Goal: Use online tool/utility: Use online tool/utility

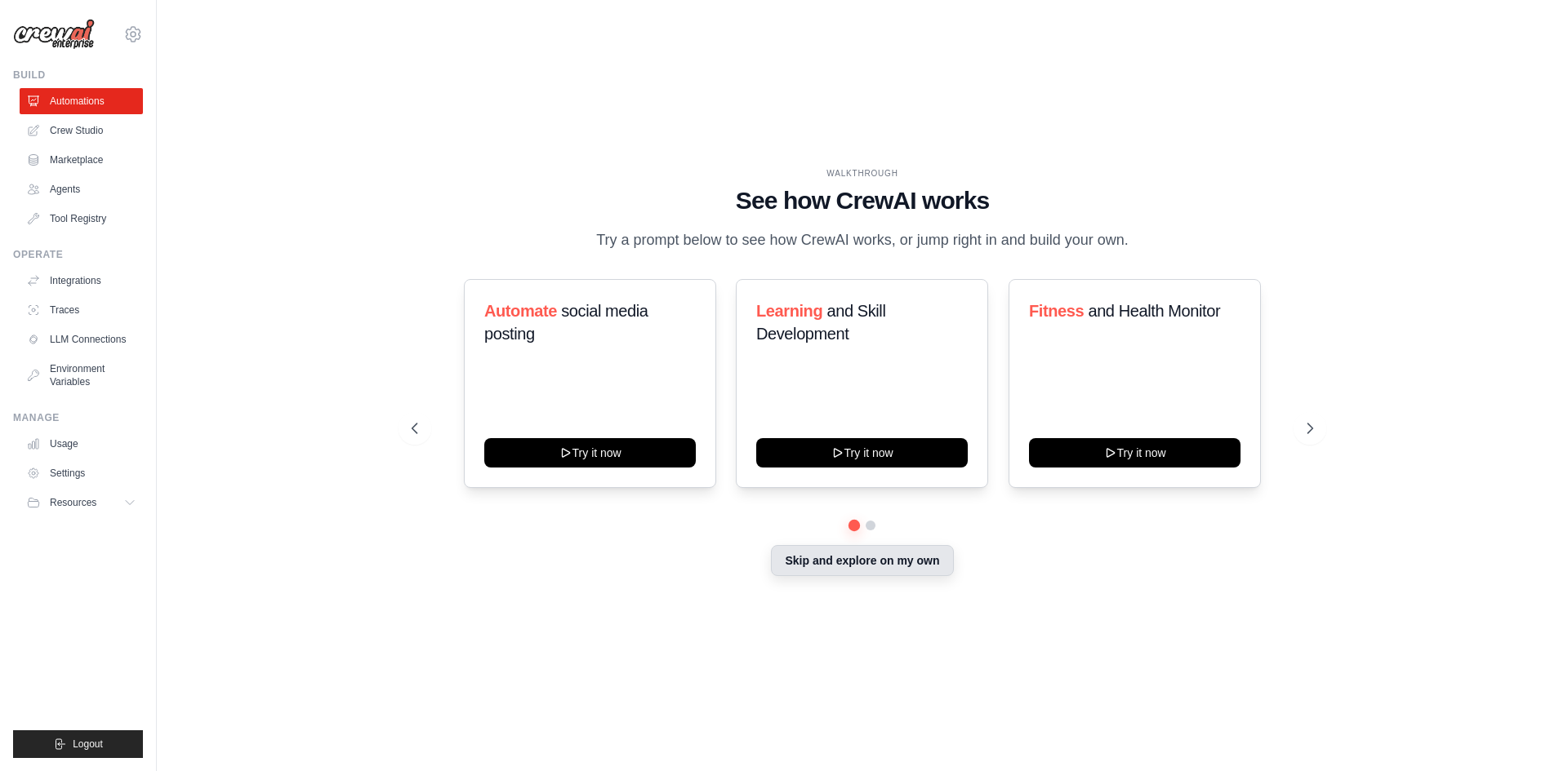
click at [840, 564] on button "Skip and explore on my own" at bounding box center [861, 561] width 183 height 31
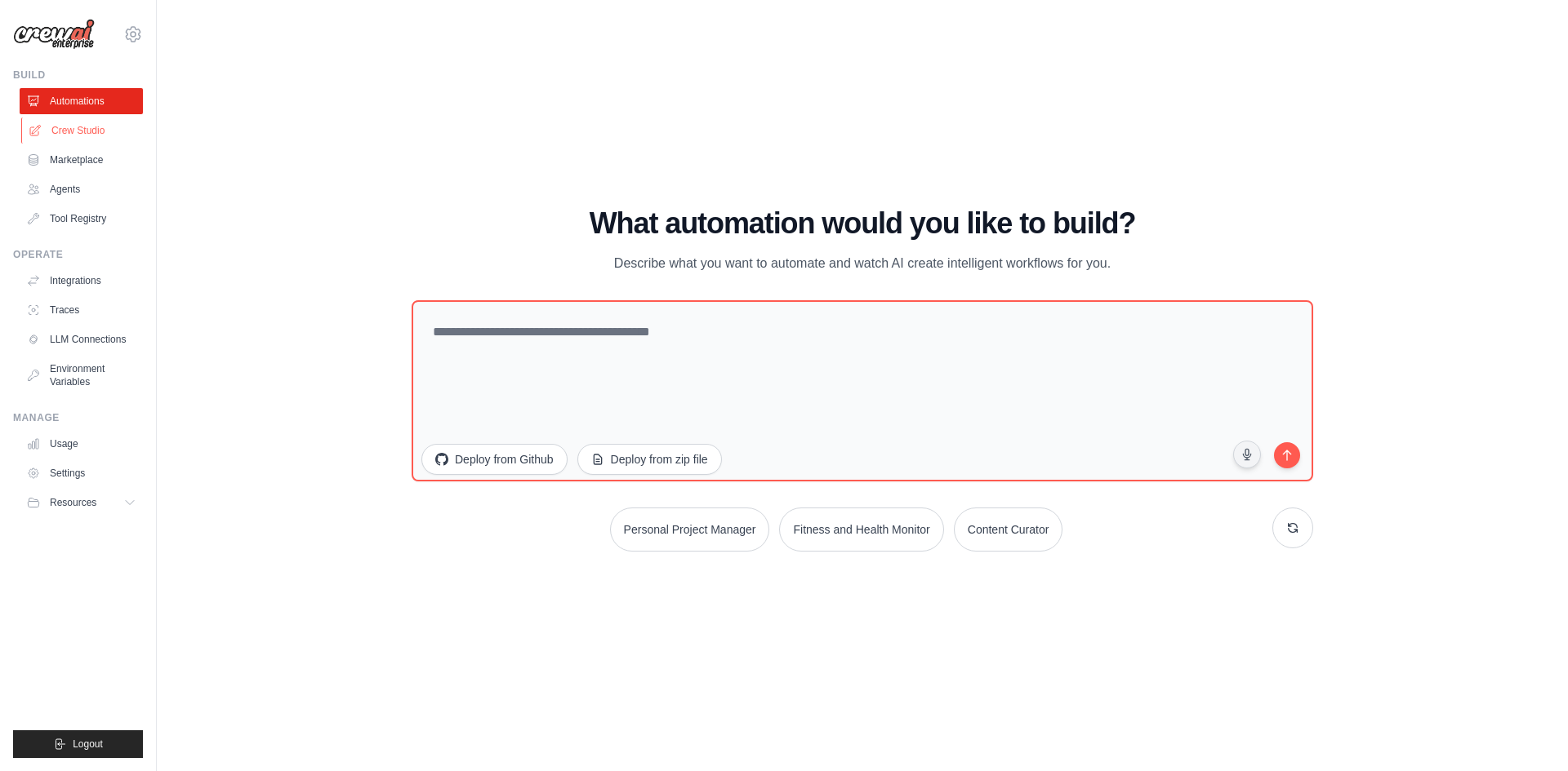
click at [121, 132] on link "Crew Studio" at bounding box center [83, 130] width 123 height 26
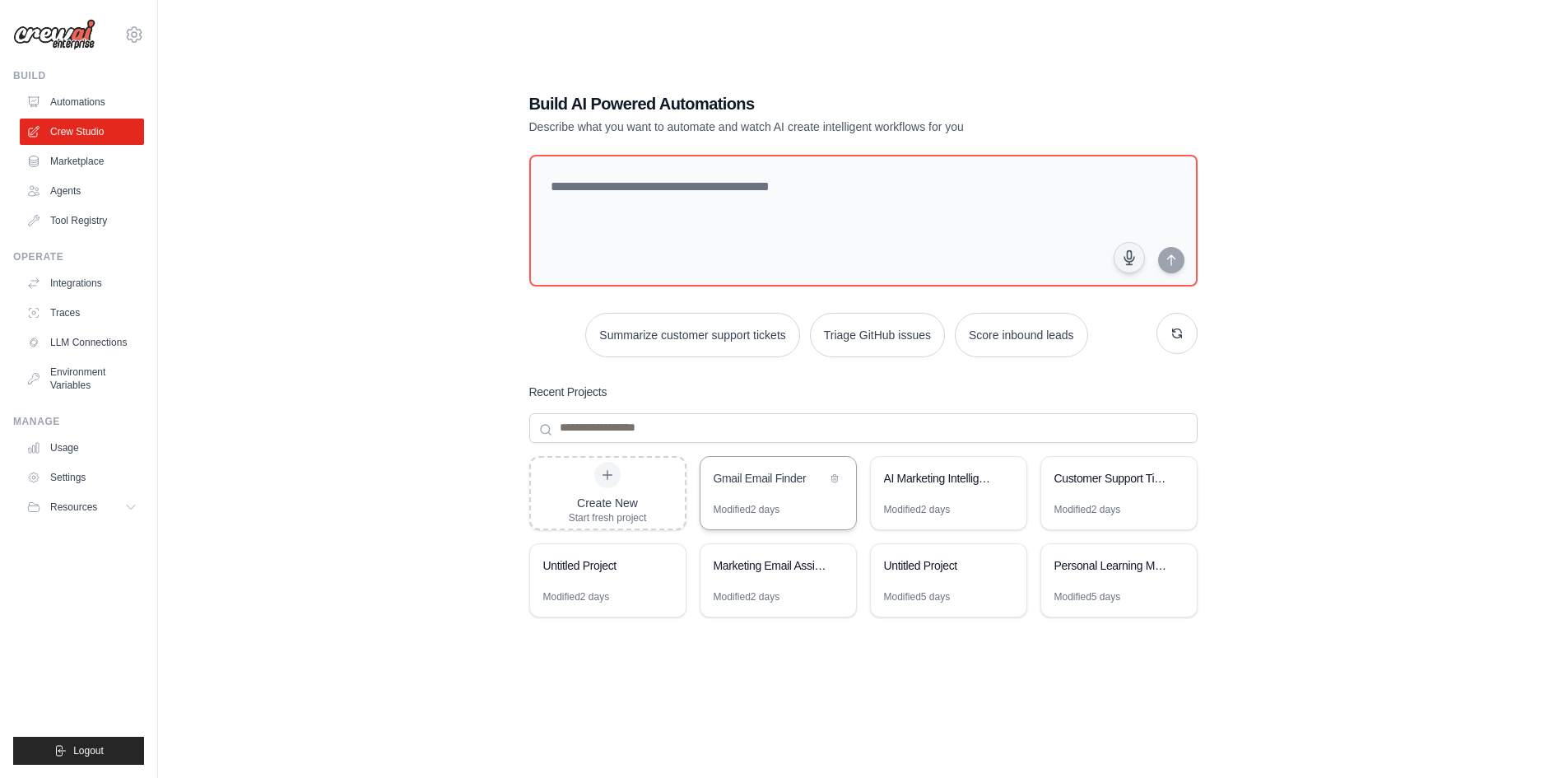
click at [761, 489] on div "Gmail Email Finder" at bounding box center [769, 481] width 112 height 20
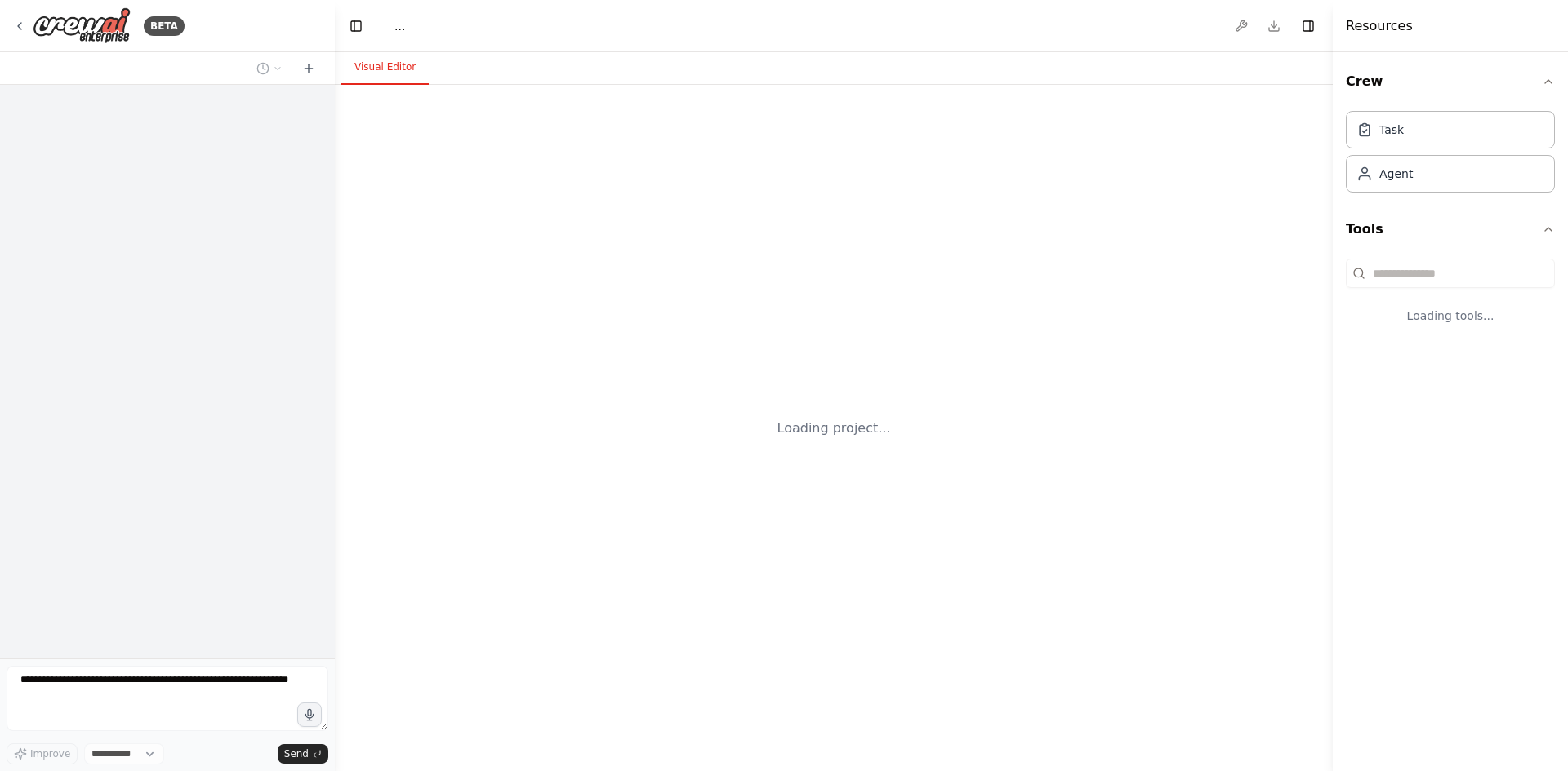
select select "****"
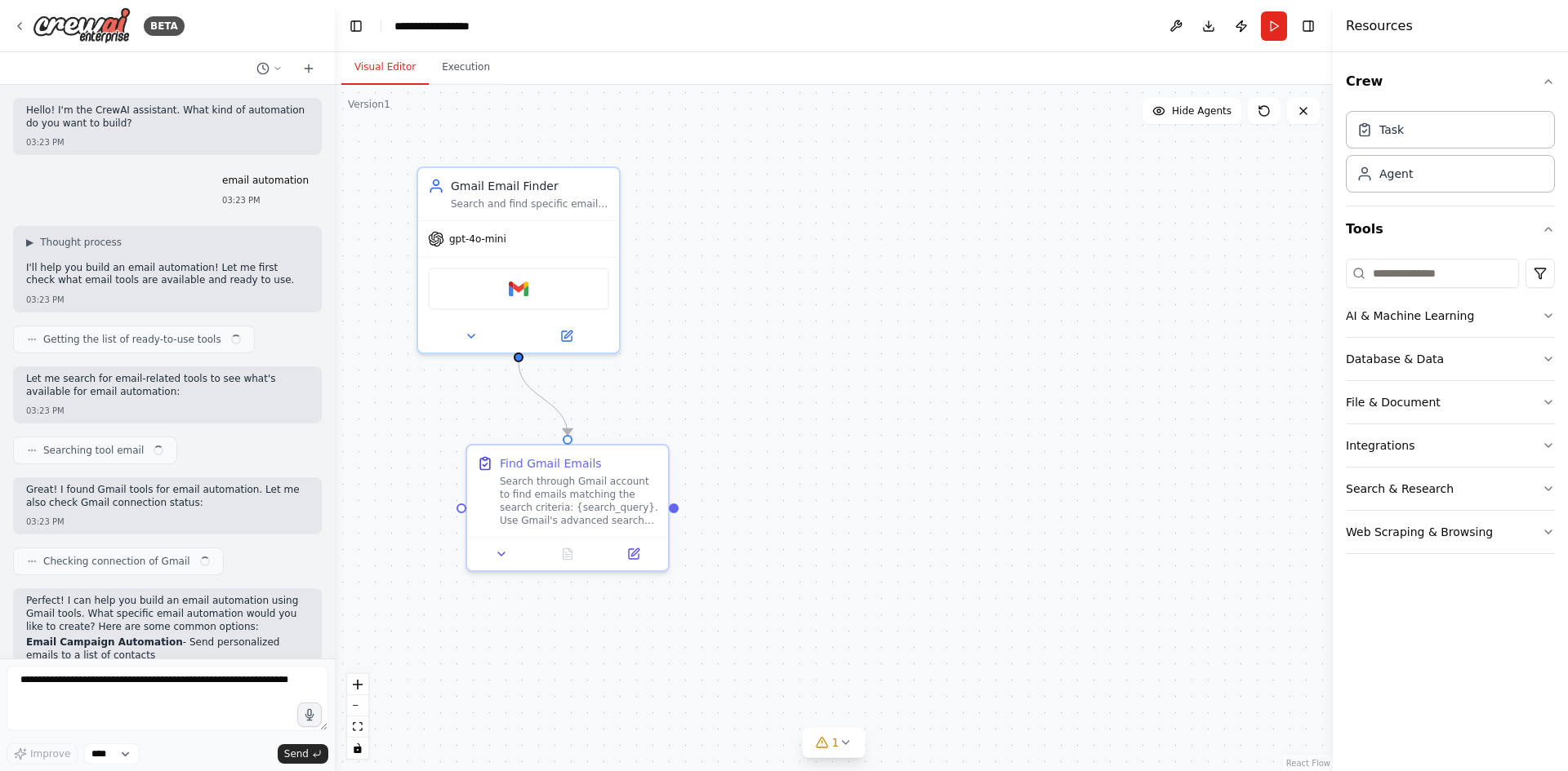
scroll to position [184, 0]
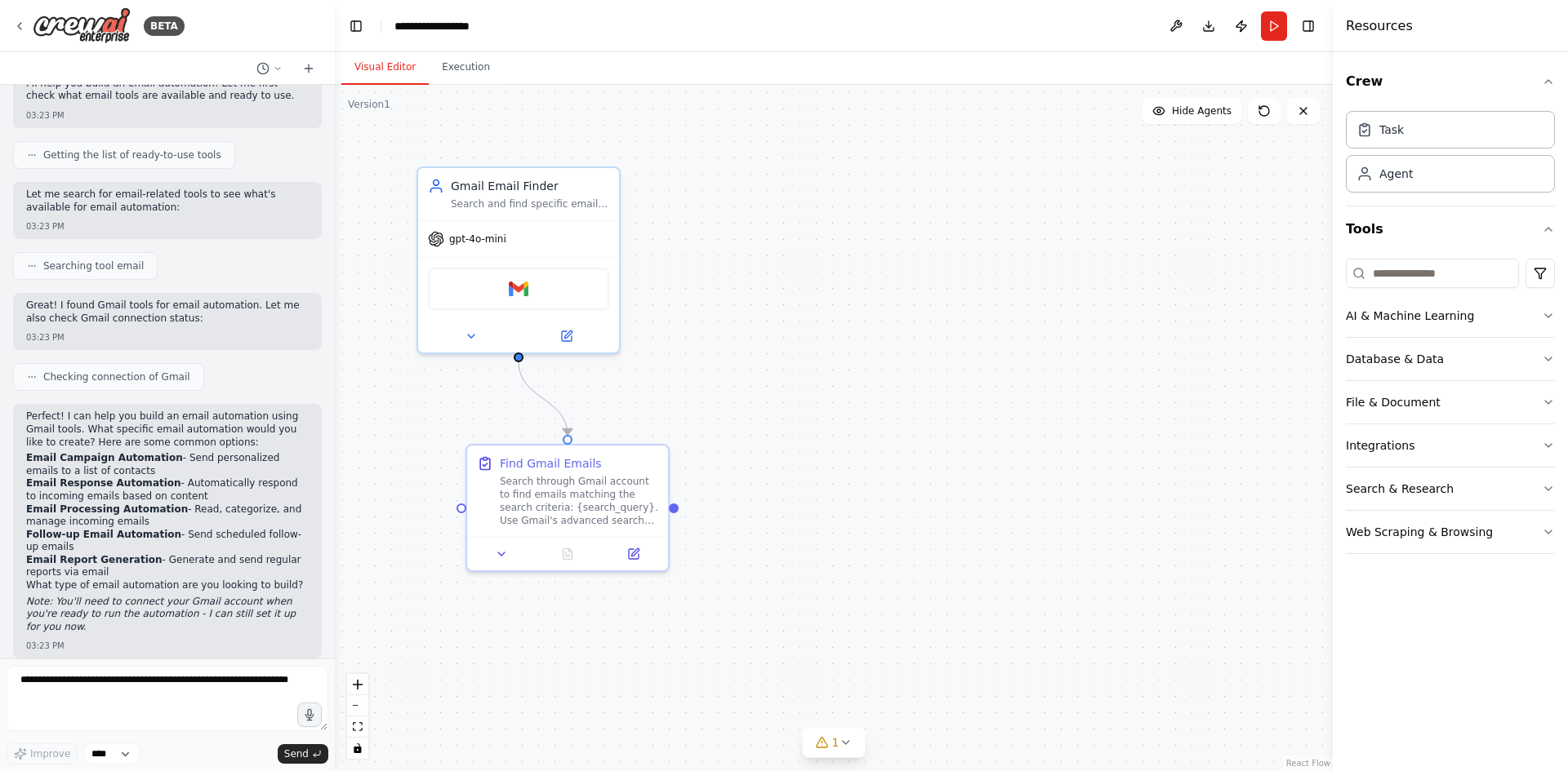
click at [501, 64] on div "Visual Editor Execution" at bounding box center [833, 68] width 998 height 32
click at [450, 58] on button "Execution" at bounding box center [466, 67] width 75 height 34
click at [372, 76] on button "Visual Editor" at bounding box center [385, 67] width 87 height 34
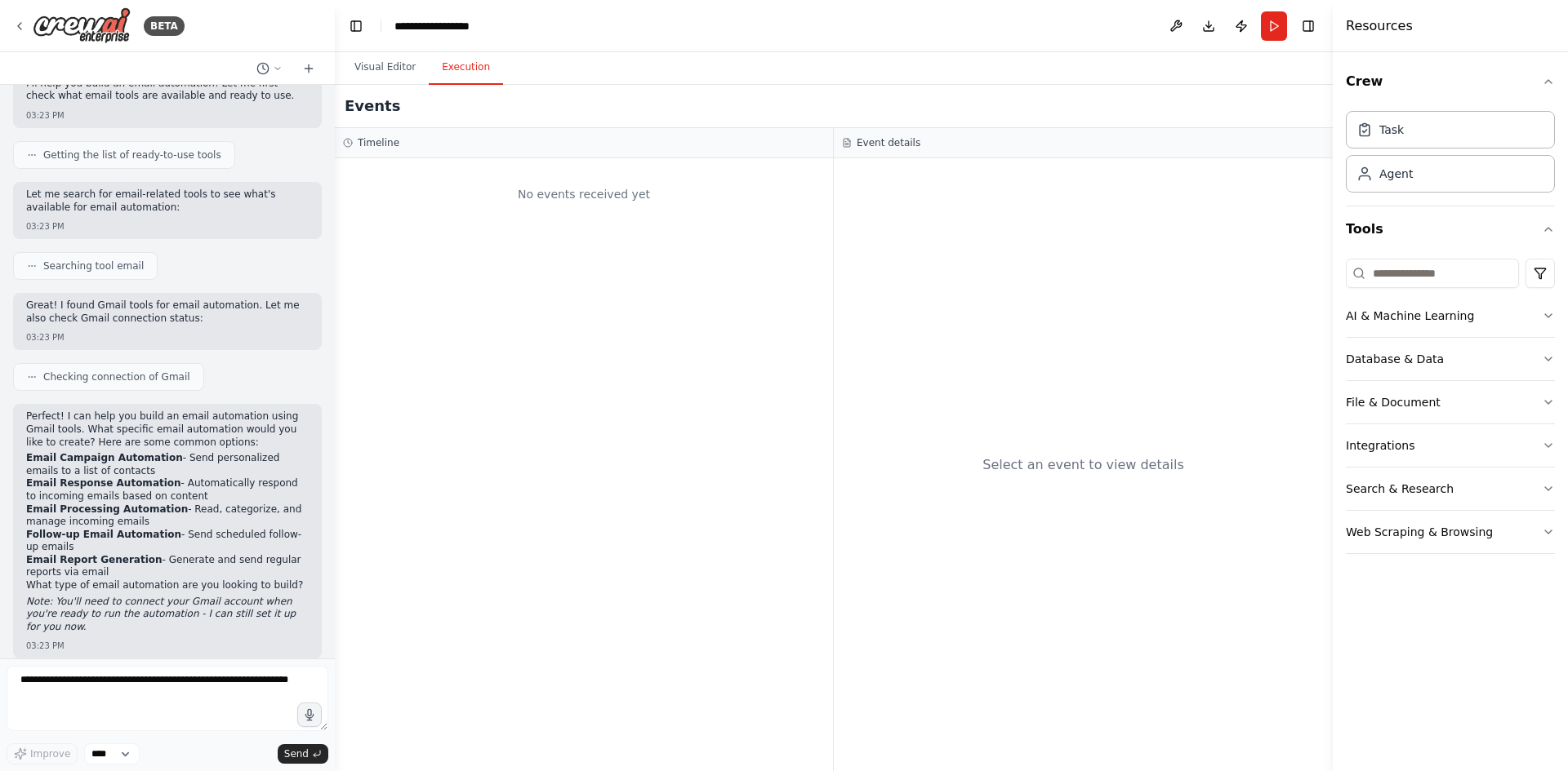
click at [441, 70] on button "Execution" at bounding box center [466, 67] width 75 height 34
click at [393, 63] on button "Visual Editor" at bounding box center [385, 67] width 87 height 34
click at [459, 62] on button "Execution" at bounding box center [466, 67] width 75 height 34
click at [358, 30] on button "Toggle Left Sidebar" at bounding box center [355, 25] width 22 height 22
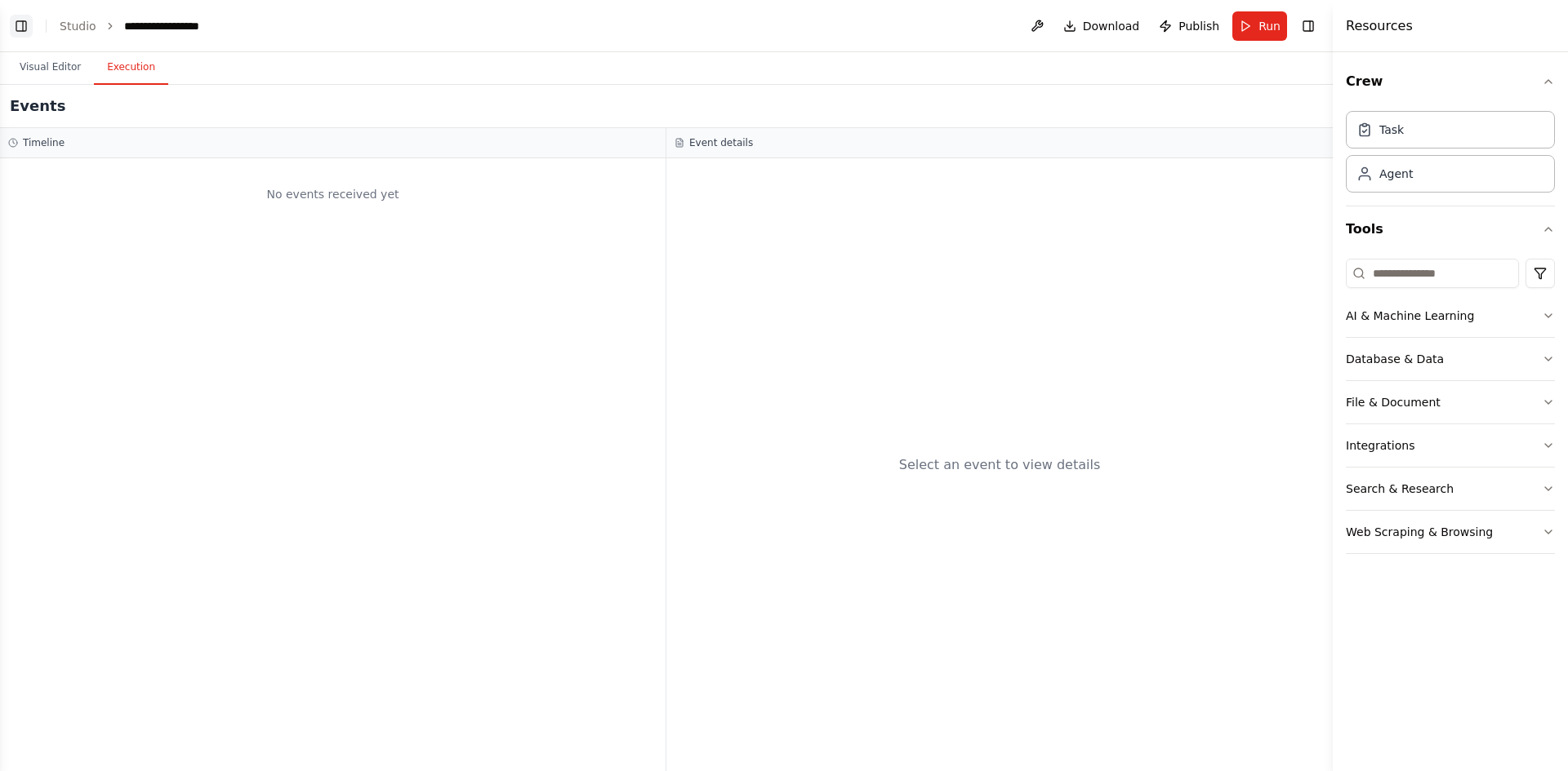
click at [26, 24] on button "Toggle Left Sidebar" at bounding box center [21, 25] width 22 height 22
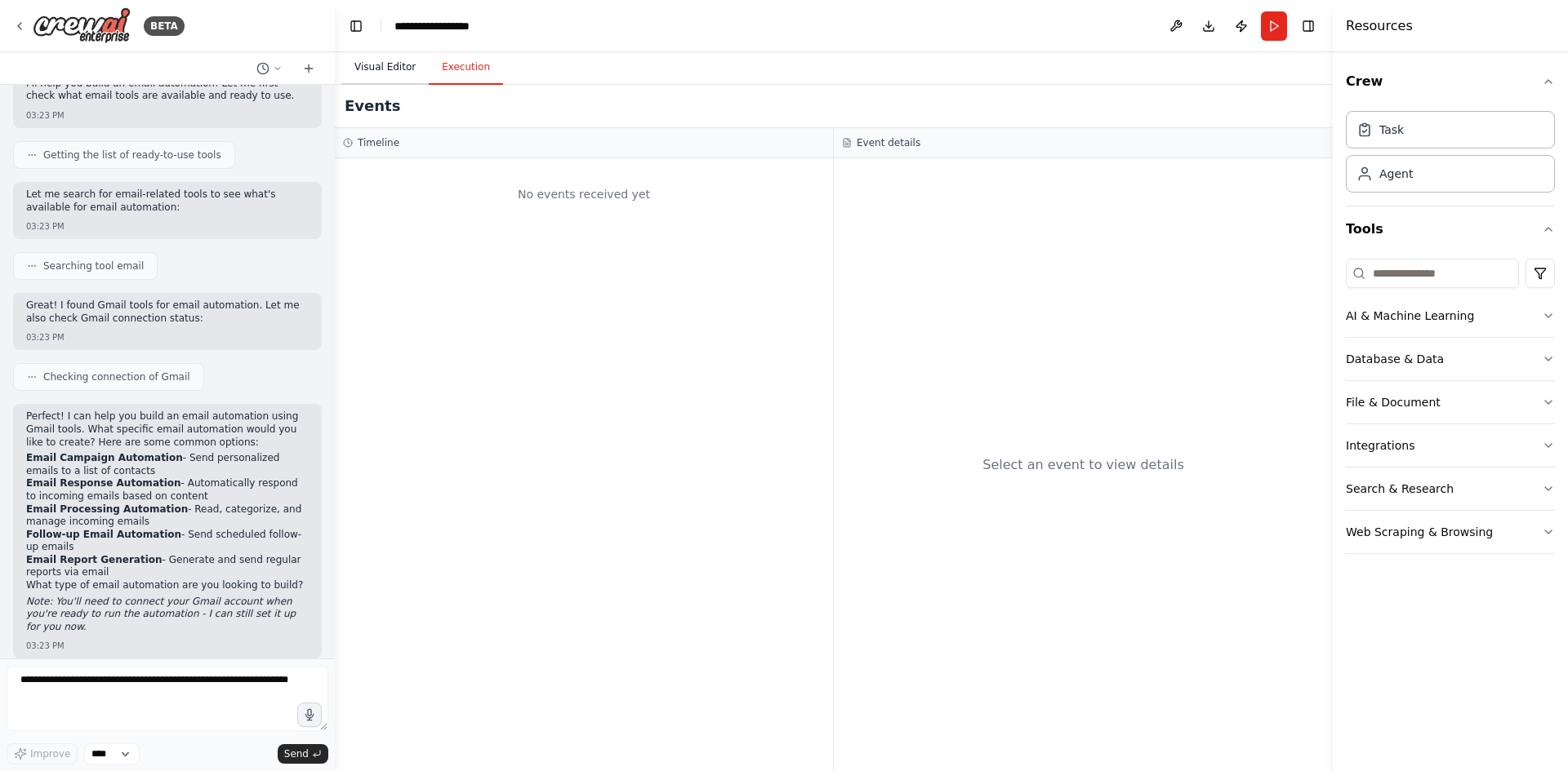
click at [390, 74] on button "Visual Editor" at bounding box center [385, 67] width 87 height 34
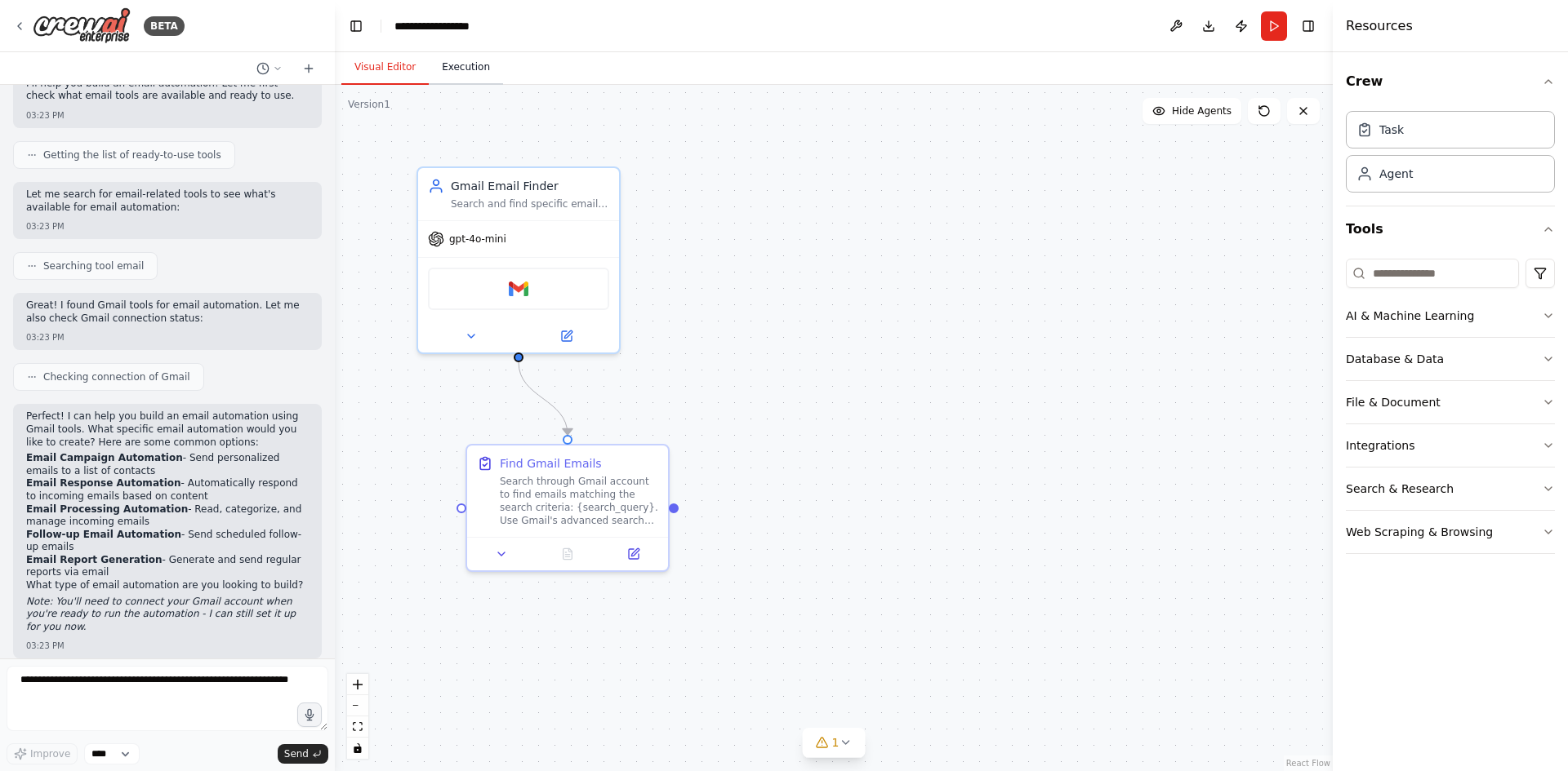
click at [452, 58] on button "Execution" at bounding box center [466, 67] width 75 height 34
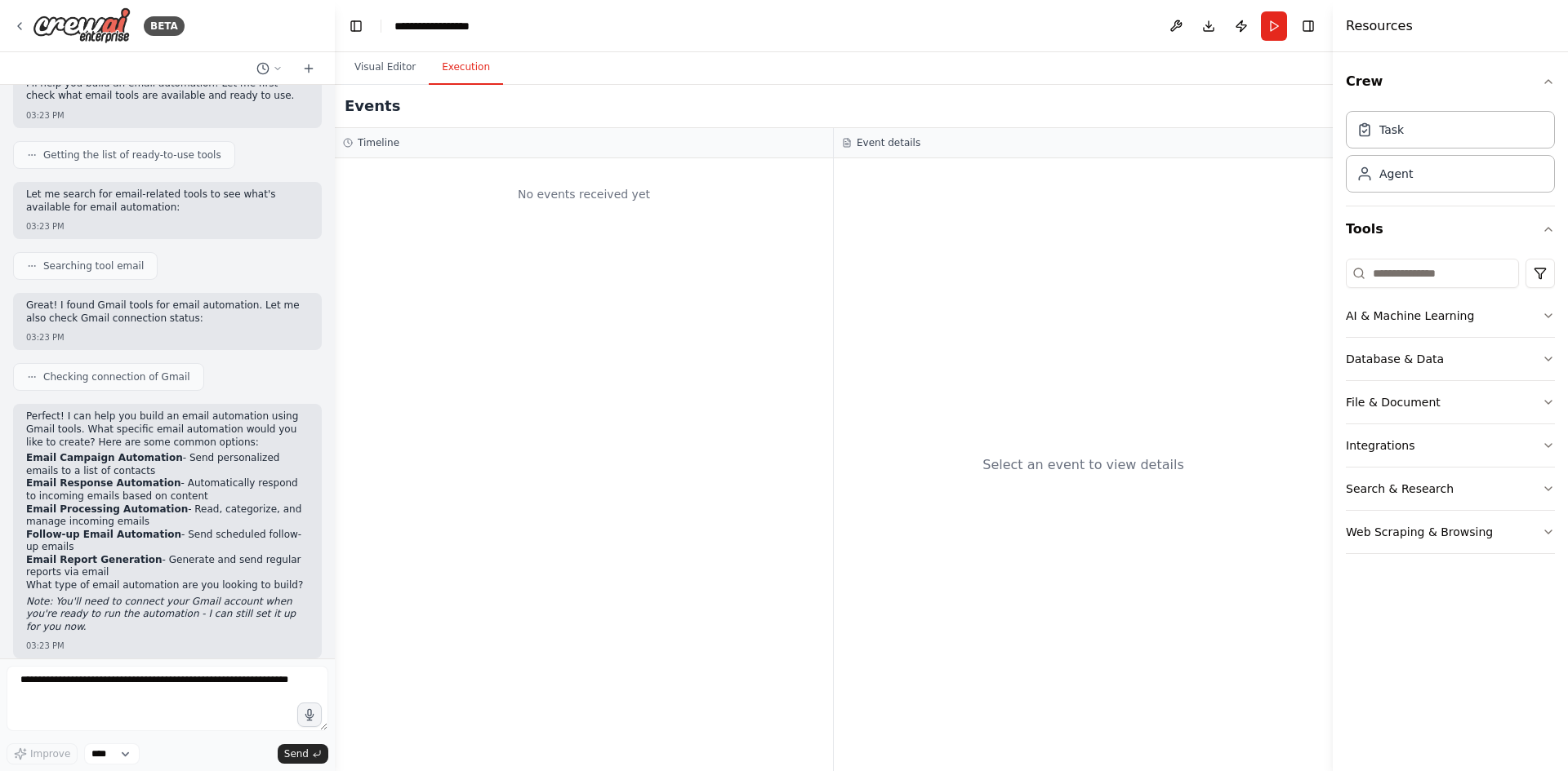
click at [363, 29] on button "Toggle Left Sidebar" at bounding box center [355, 25] width 22 height 22
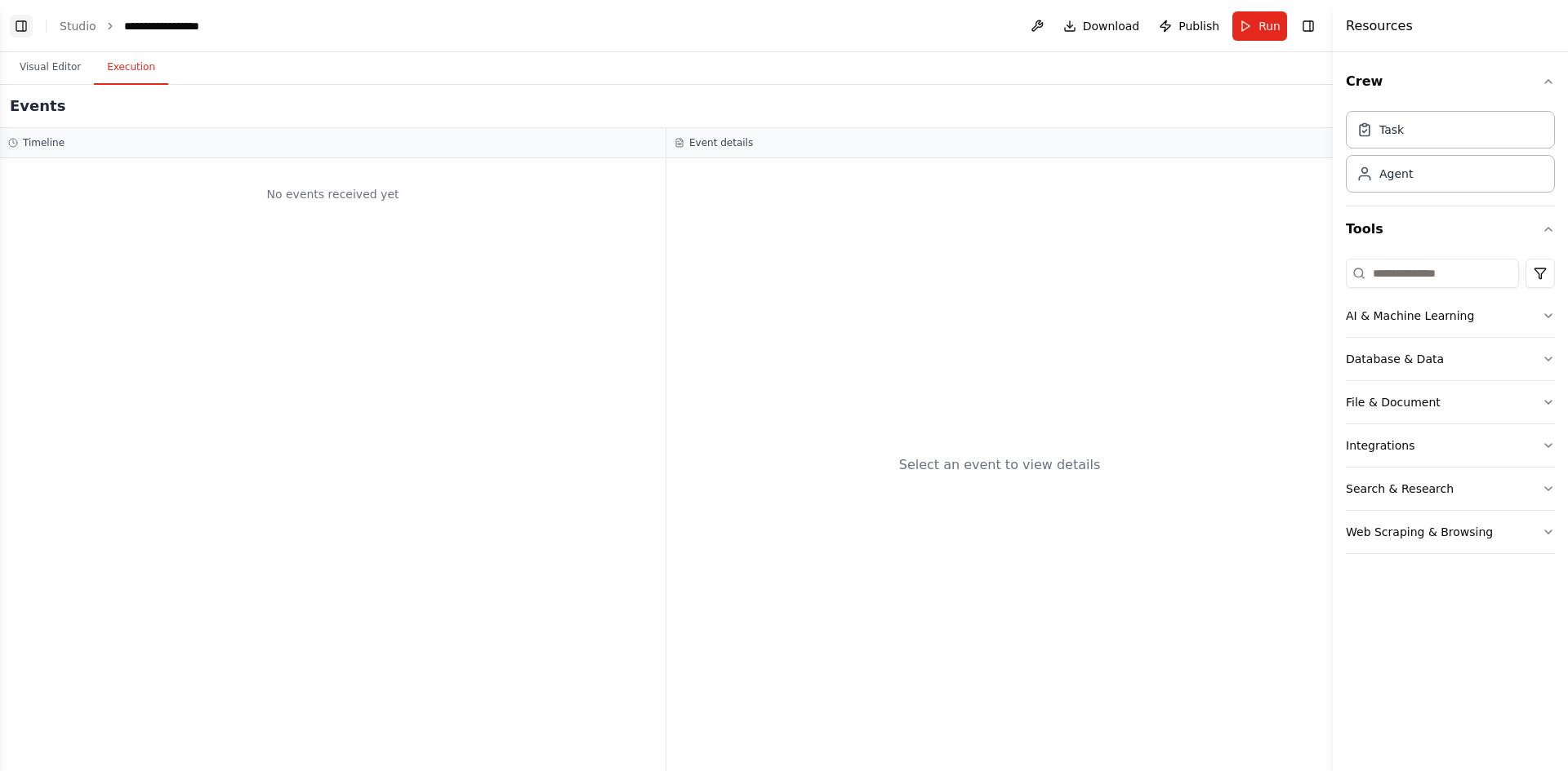
click at [29, 22] on button "Toggle Left Sidebar" at bounding box center [21, 25] width 22 height 22
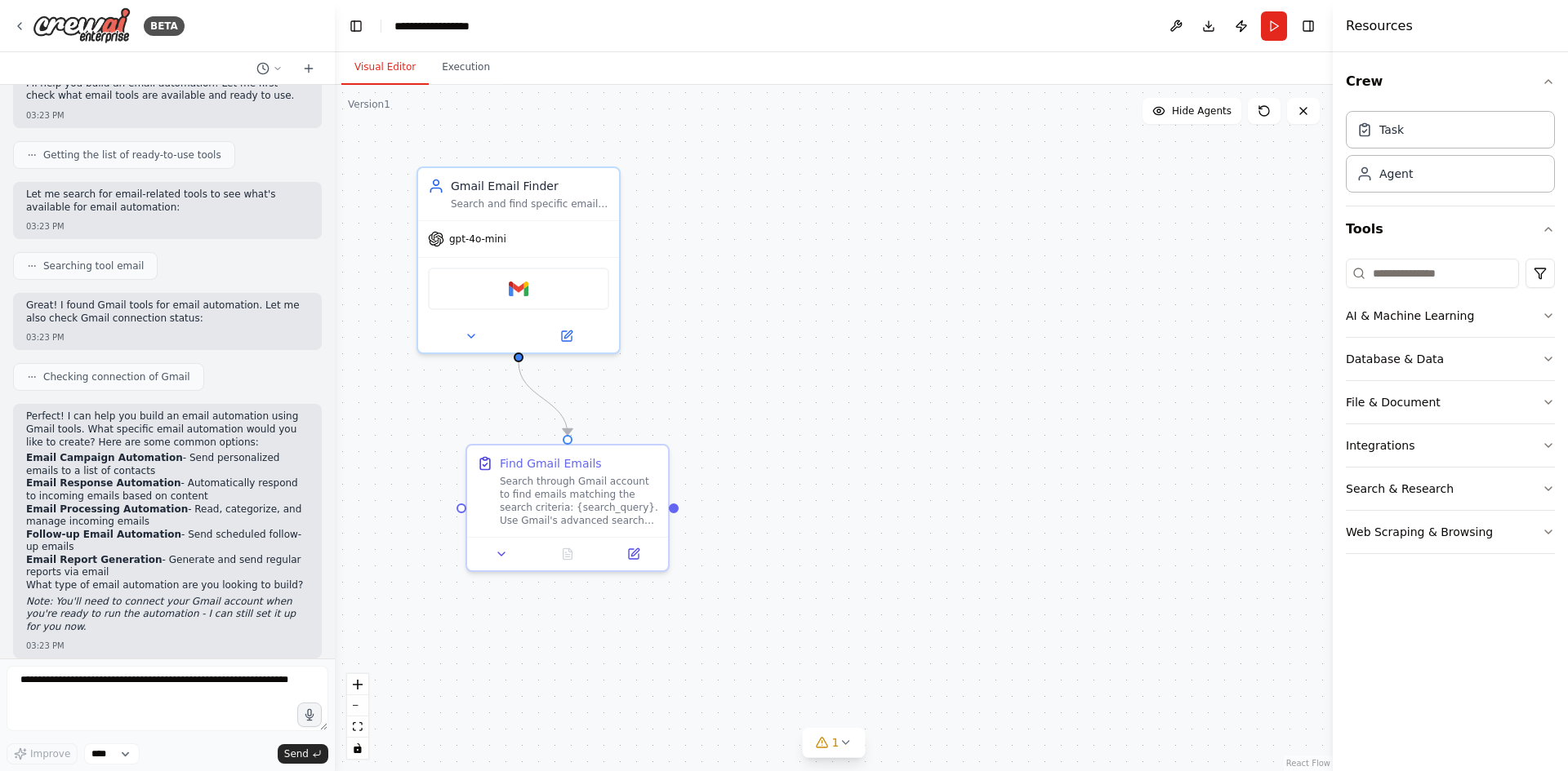
click at [379, 67] on button "Visual Editor" at bounding box center [385, 67] width 87 height 34
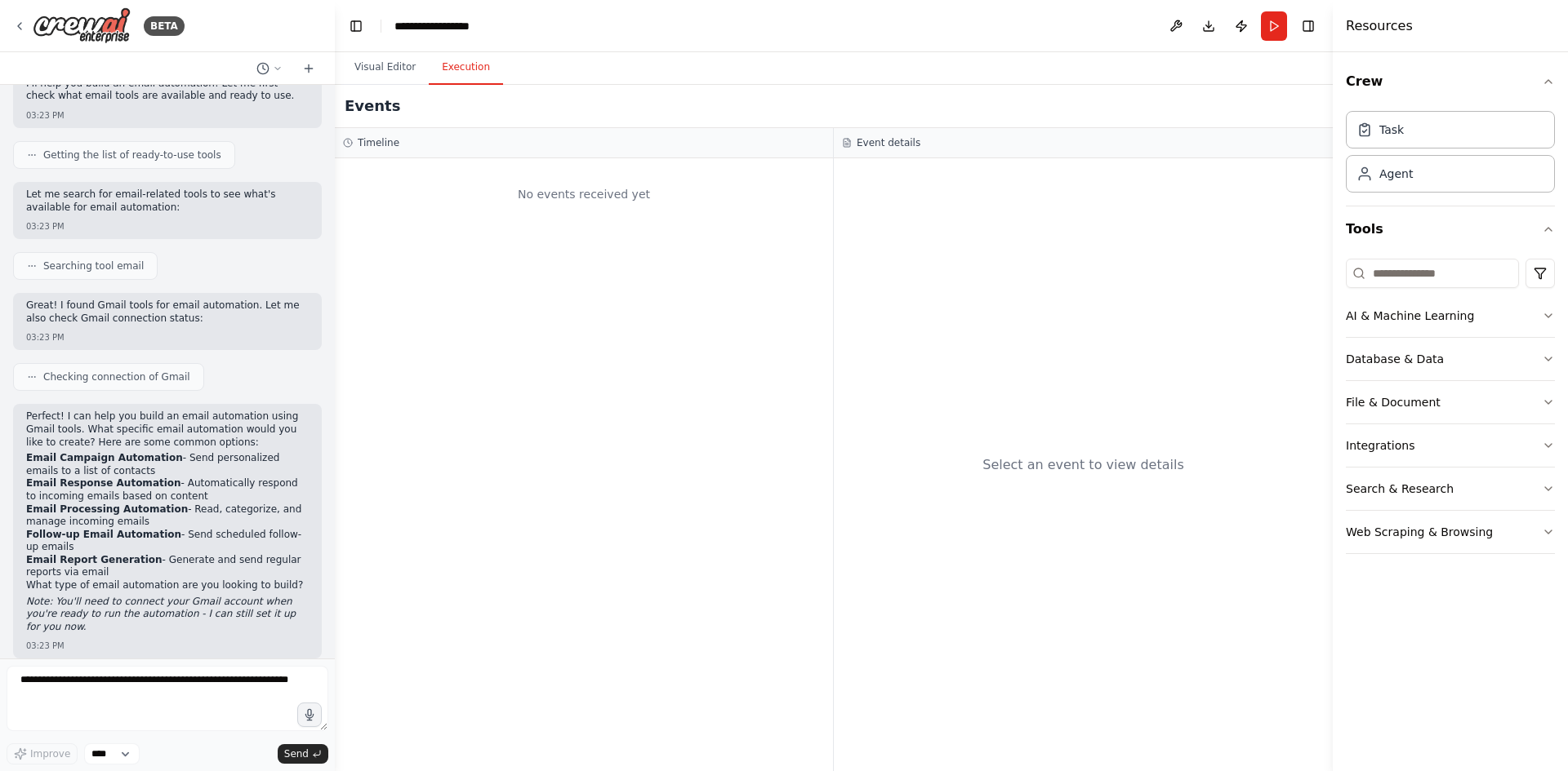
click at [464, 59] on button "Execution" at bounding box center [466, 67] width 75 height 34
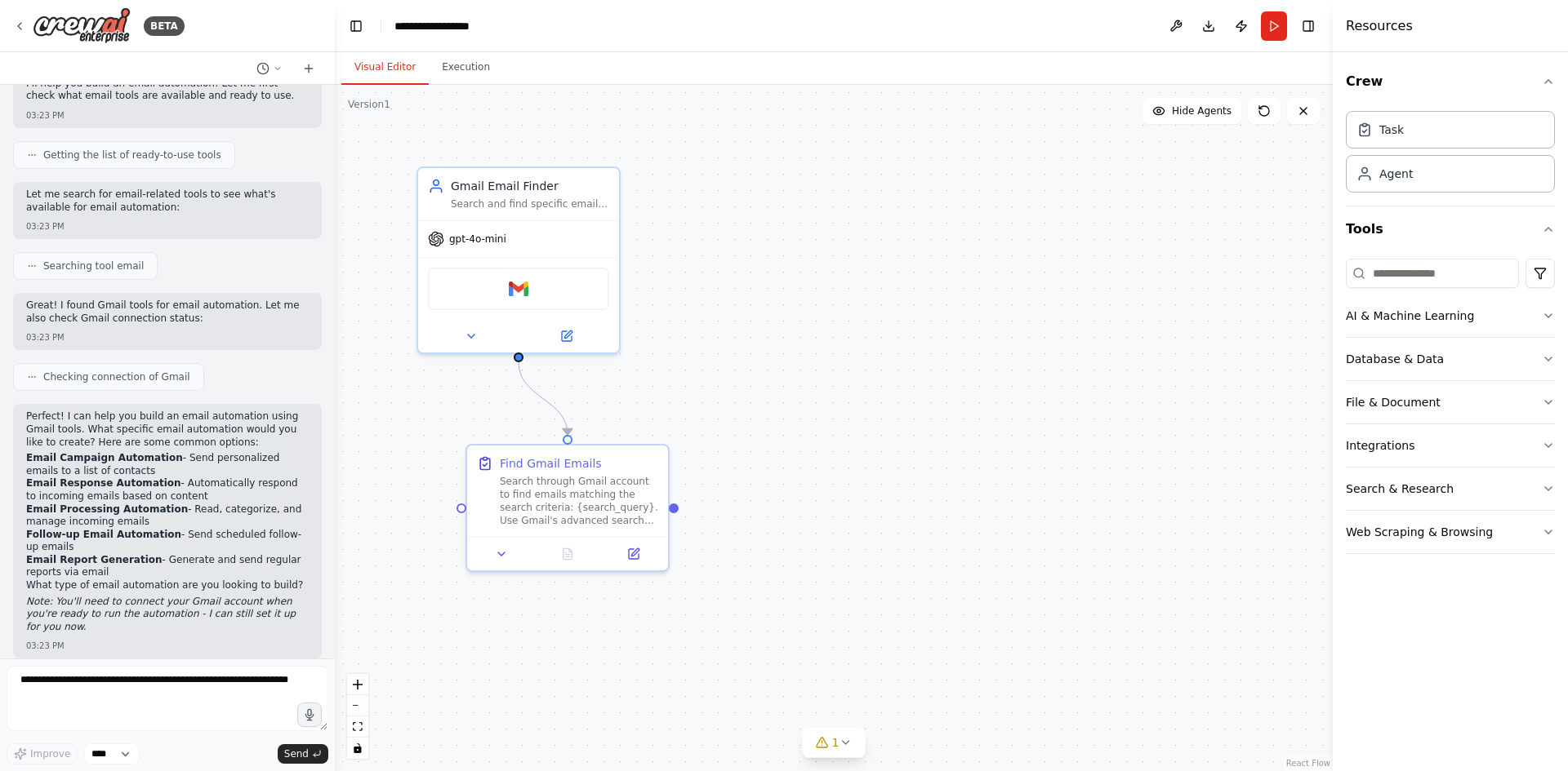
click at [379, 64] on button "Visual Editor" at bounding box center [385, 67] width 87 height 34
click at [474, 69] on button "Execution" at bounding box center [466, 67] width 75 height 34
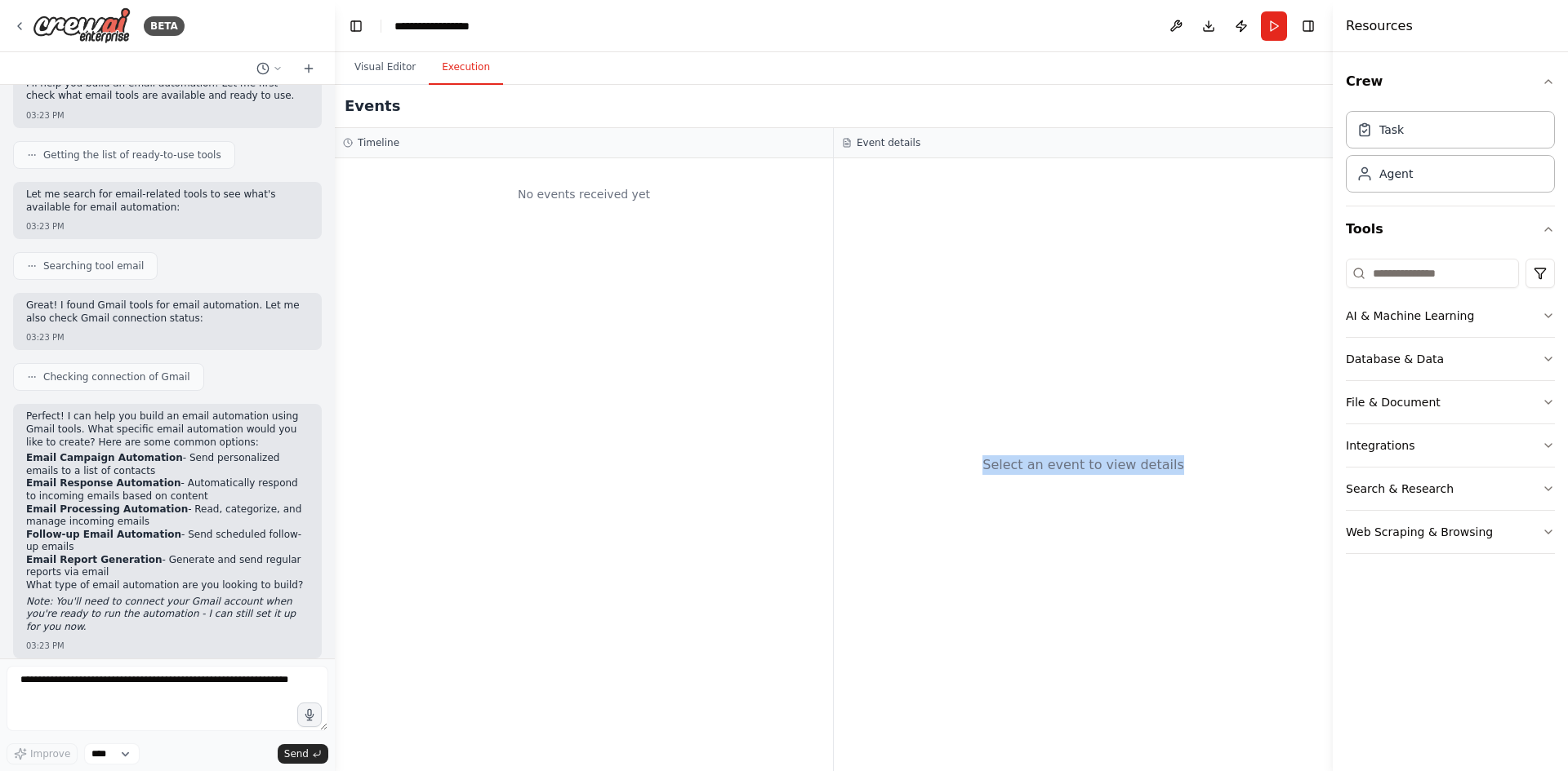
drag, startPoint x: 984, startPoint y: 439, endPoint x: 1206, endPoint y: 460, distance: 223.0
click at [1206, 460] on div "Select an event to view details" at bounding box center [1082, 465] width 499 height 613
copy div "Select an event to view details"
click at [976, 301] on div "Select an event to view details" at bounding box center [1082, 465] width 499 height 613
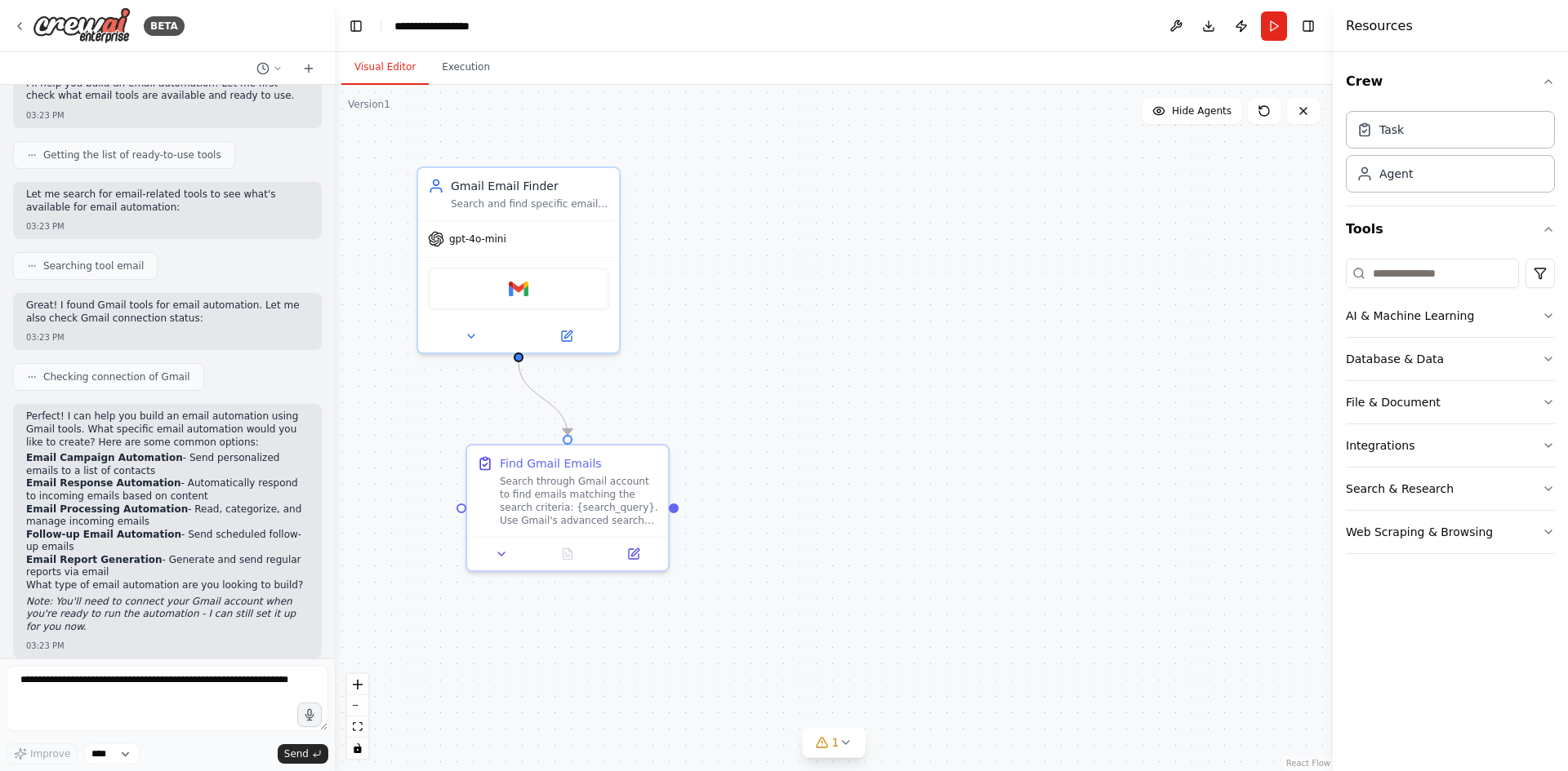
click at [370, 59] on button "Visual Editor" at bounding box center [385, 67] width 87 height 34
click at [357, 22] on button "Toggle Left Sidebar" at bounding box center [355, 25] width 22 height 22
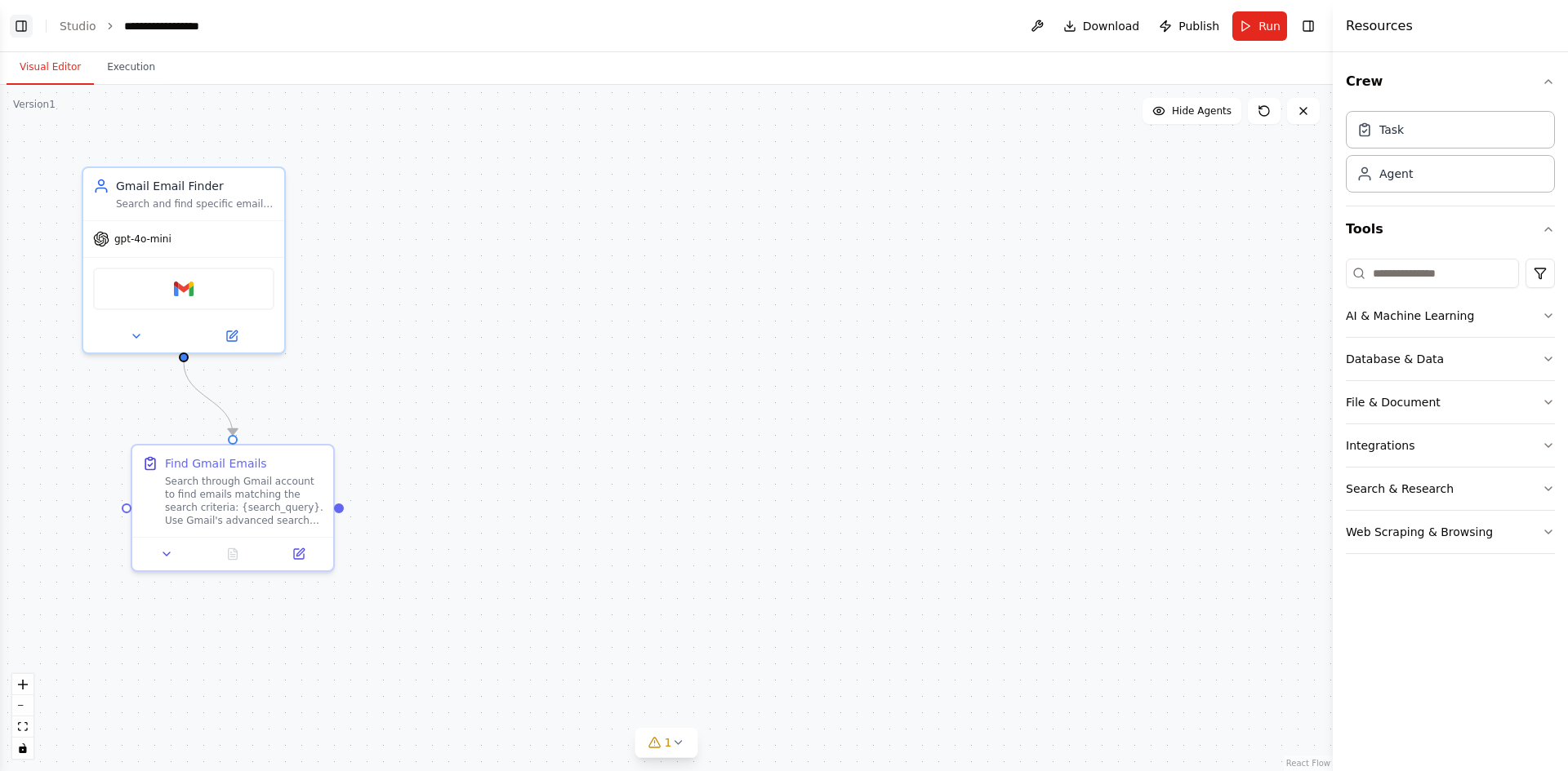
click at [24, 31] on button "Toggle Left Sidebar" at bounding box center [21, 25] width 22 height 22
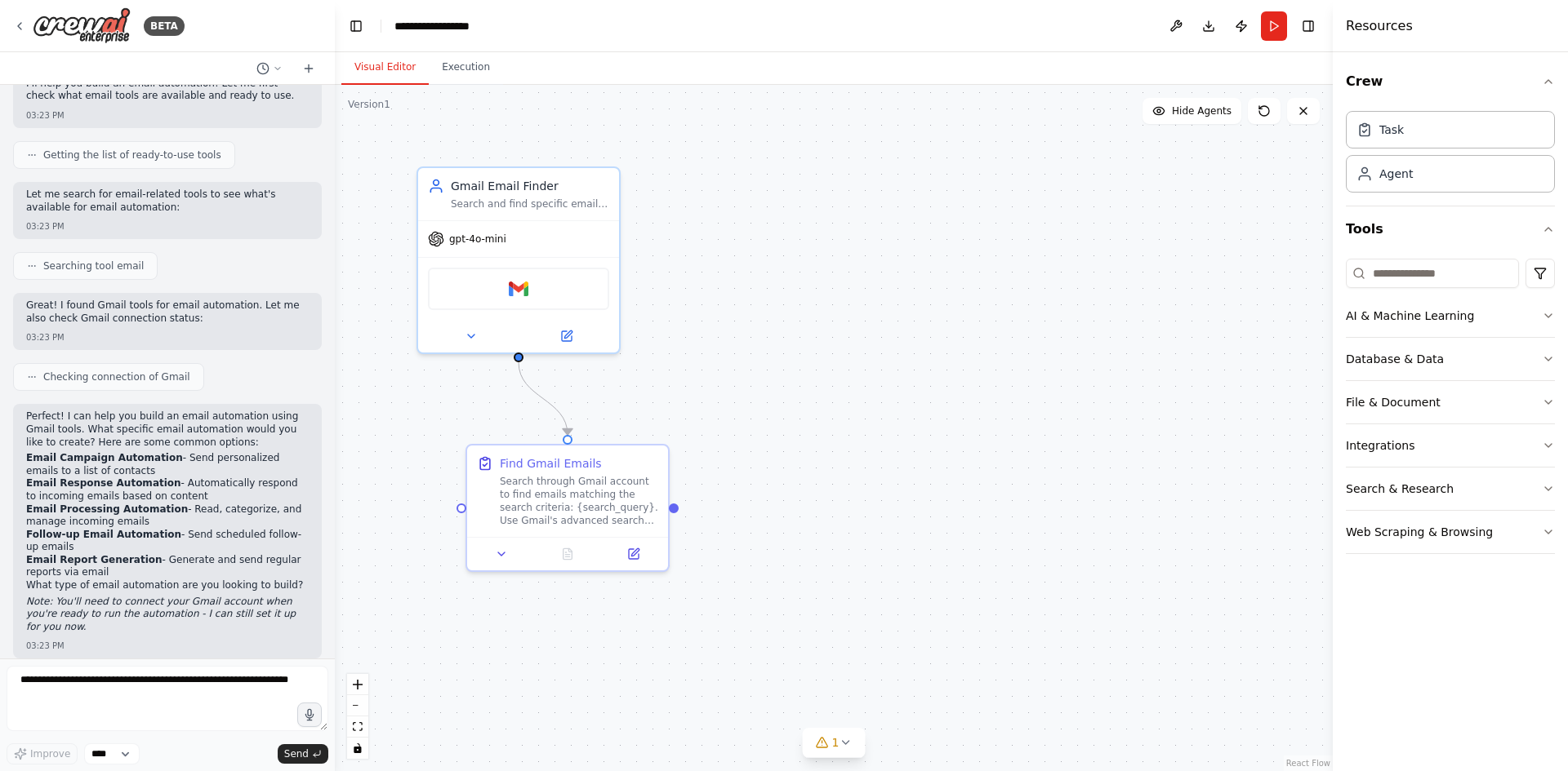
click at [797, 323] on div ".deletable-edge-delete-btn { width: 20px; height: 20px; border: 0px solid #ffff…" at bounding box center [833, 428] width 998 height 687
click at [274, 73] on icon at bounding box center [277, 68] width 10 height 10
click at [274, 73] on div at bounding box center [167, 386] width 334 height 771
click at [351, 23] on button "Toggle Left Sidebar" at bounding box center [355, 25] width 22 height 22
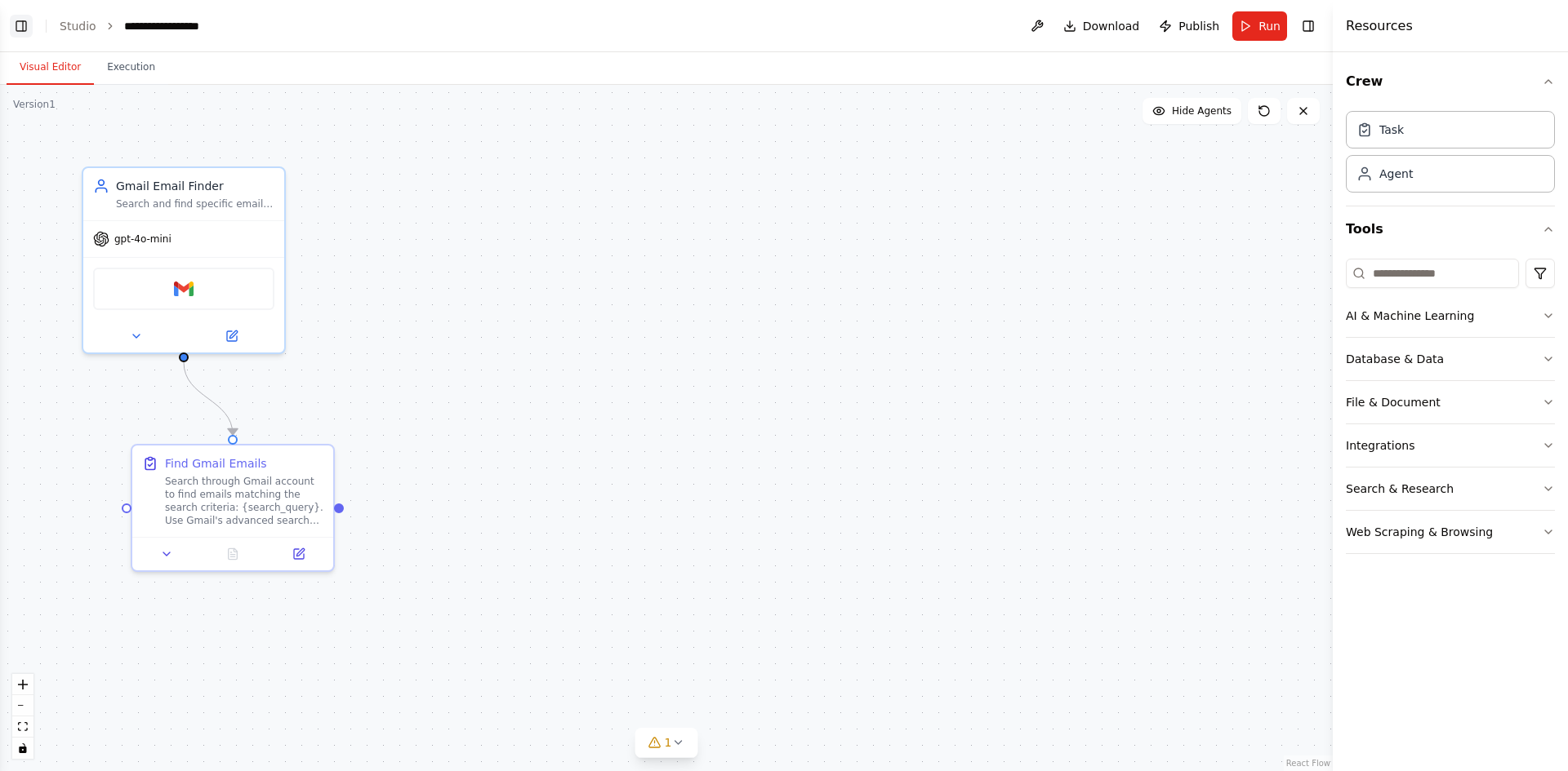
click at [25, 31] on button "Toggle Left Sidebar" at bounding box center [21, 25] width 22 height 22
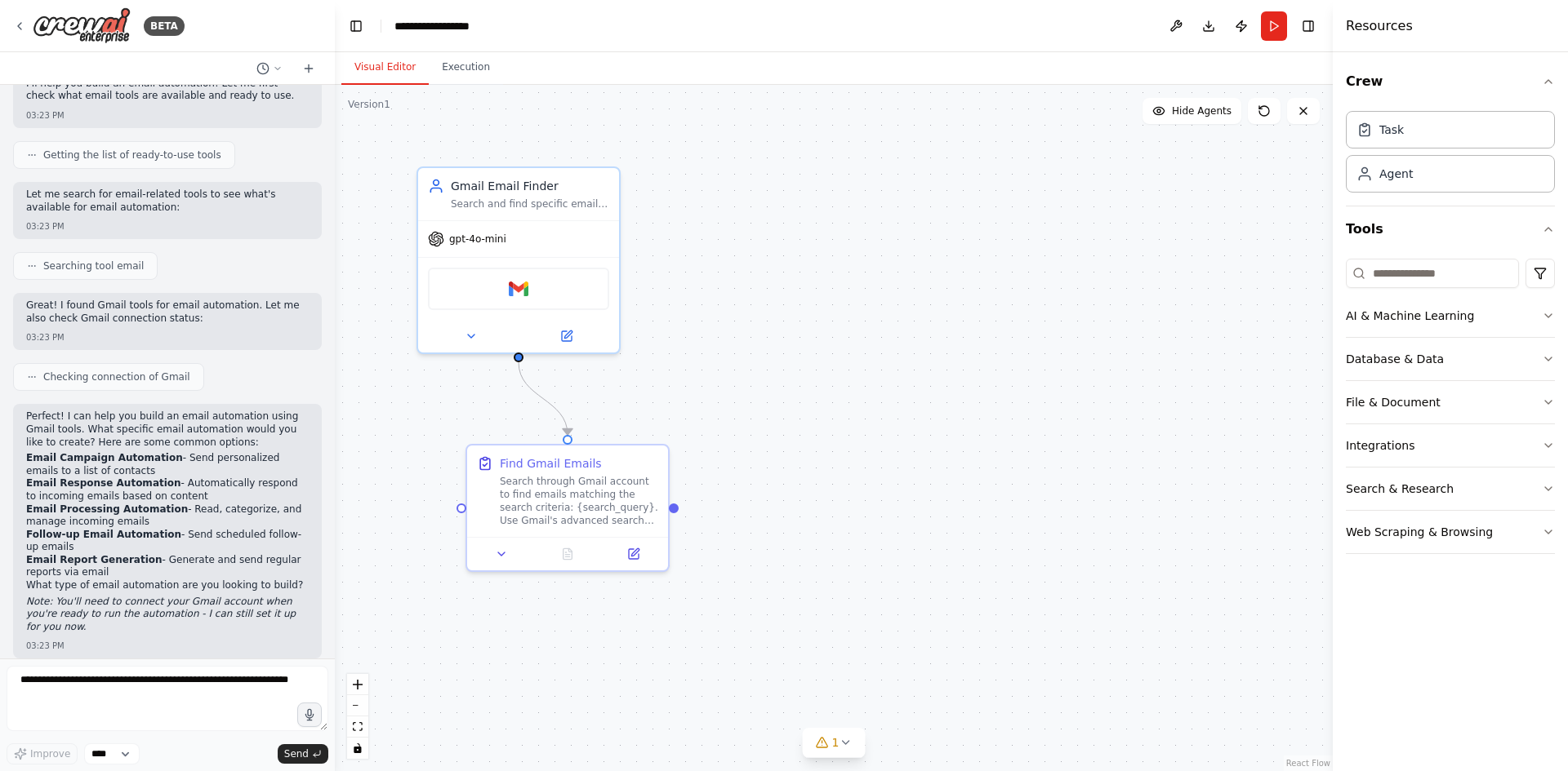
click at [713, 170] on div ".deletable-edge-delete-btn { width: 20px; height: 20px; border: 0px solid #ffff…" at bounding box center [833, 428] width 998 height 687
click at [524, 292] on img at bounding box center [519, 286] width 20 height 20
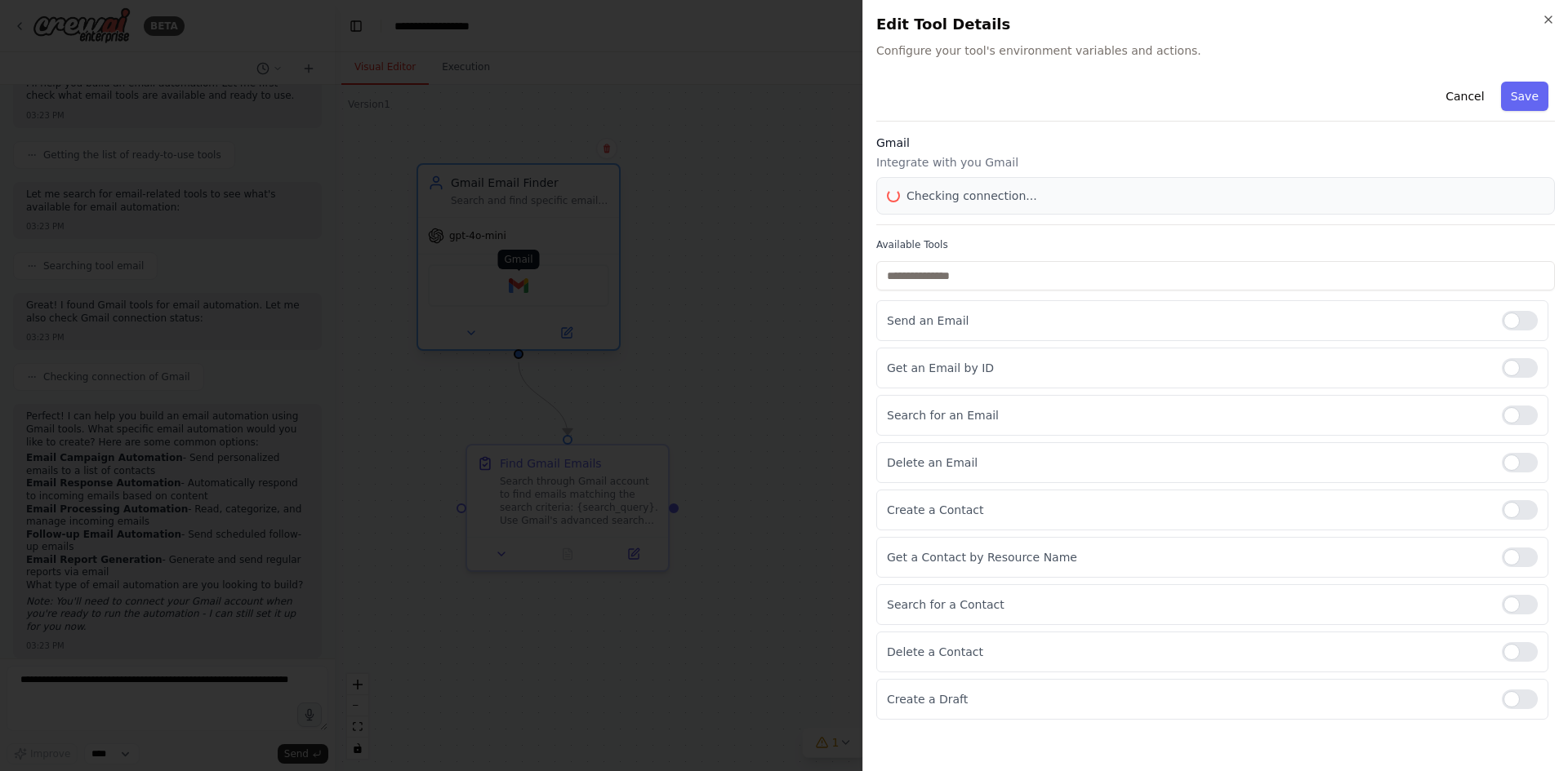
click at [524, 292] on div at bounding box center [784, 386] width 1568 height 771
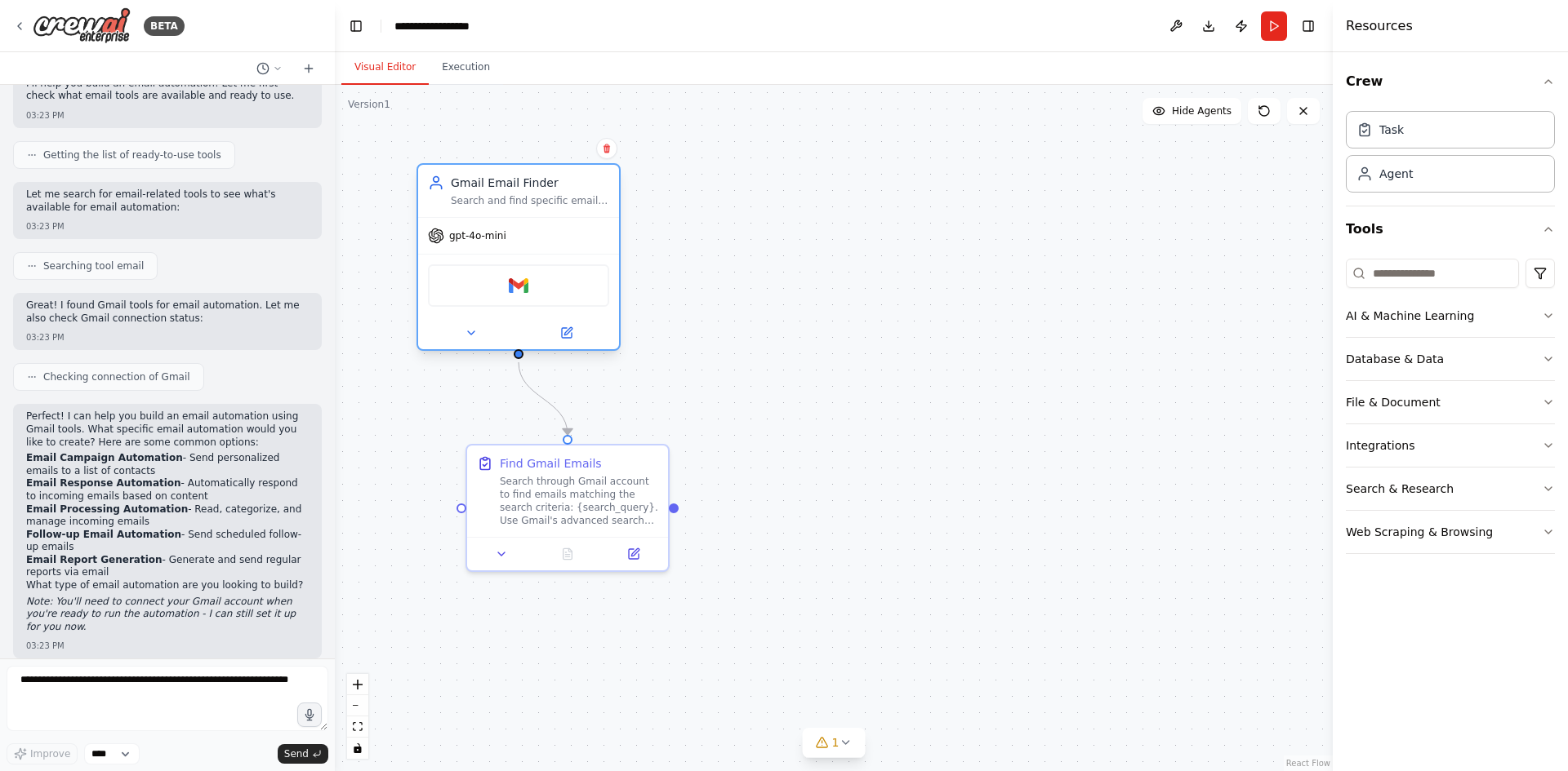
click at [585, 288] on div "Gmail" at bounding box center [519, 285] width 182 height 42
click at [505, 294] on div "Gmail" at bounding box center [519, 285] width 182 height 42
click at [536, 286] on div "Gmail" at bounding box center [519, 285] width 182 height 42
click at [523, 289] on img at bounding box center [519, 286] width 20 height 20
click at [494, 302] on div "Gmail" at bounding box center [519, 285] width 182 height 42
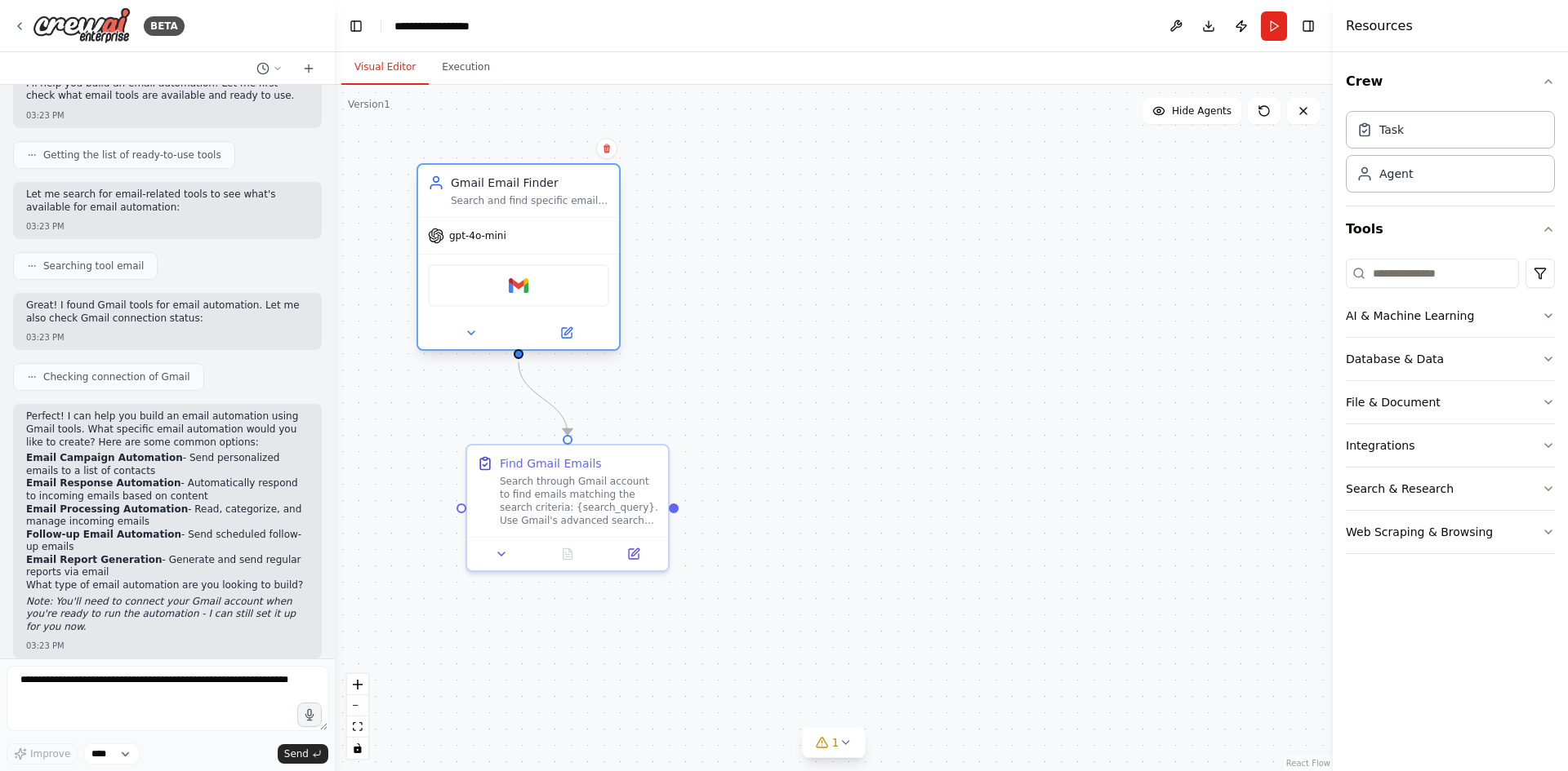
click at [518, 272] on div "Gmail" at bounding box center [519, 285] width 182 height 42
click at [508, 286] on div "Gmail" at bounding box center [519, 285] width 182 height 42
click at [521, 280] on img at bounding box center [519, 286] width 20 height 20
click at [510, 289] on img at bounding box center [519, 286] width 20 height 20
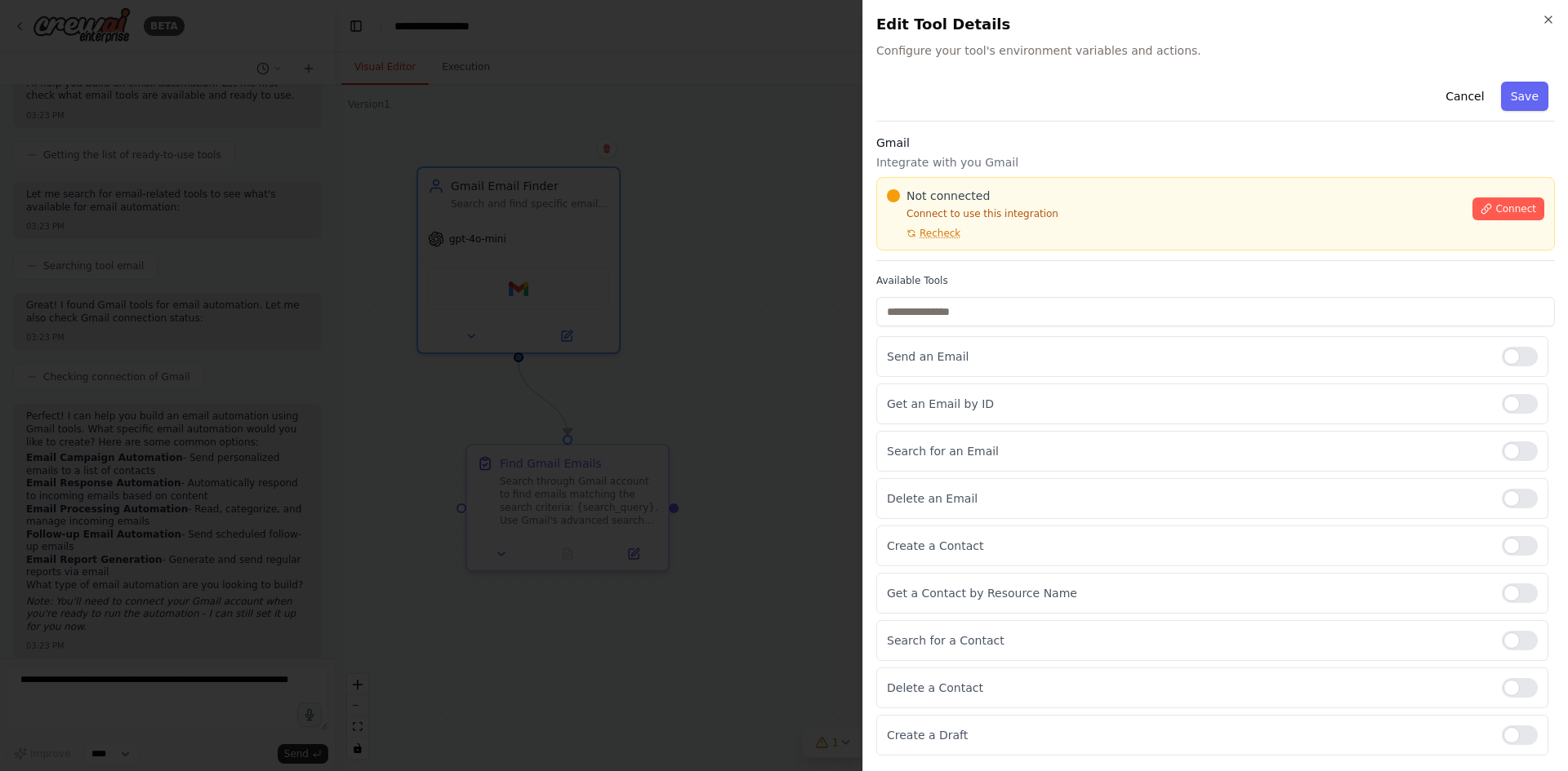
click at [788, 274] on div at bounding box center [784, 386] width 1568 height 771
